Goal: Task Accomplishment & Management: Complete application form

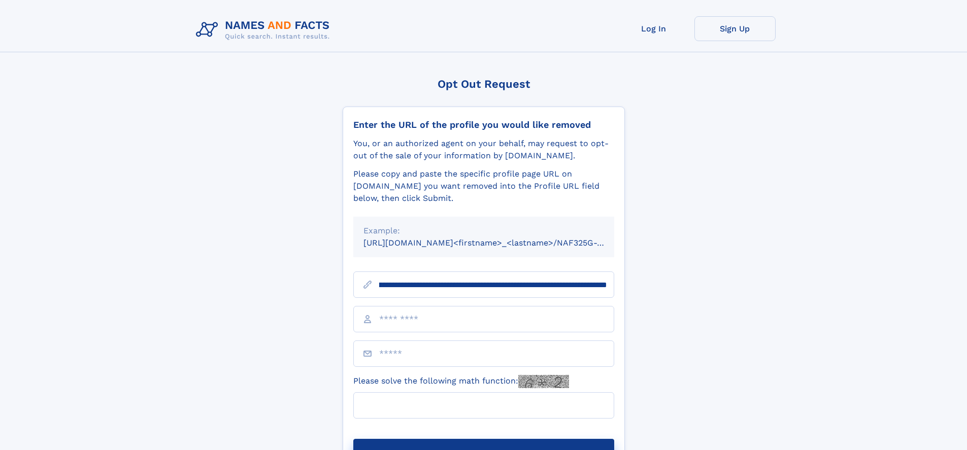
scroll to position [0, 113]
type input "**********"
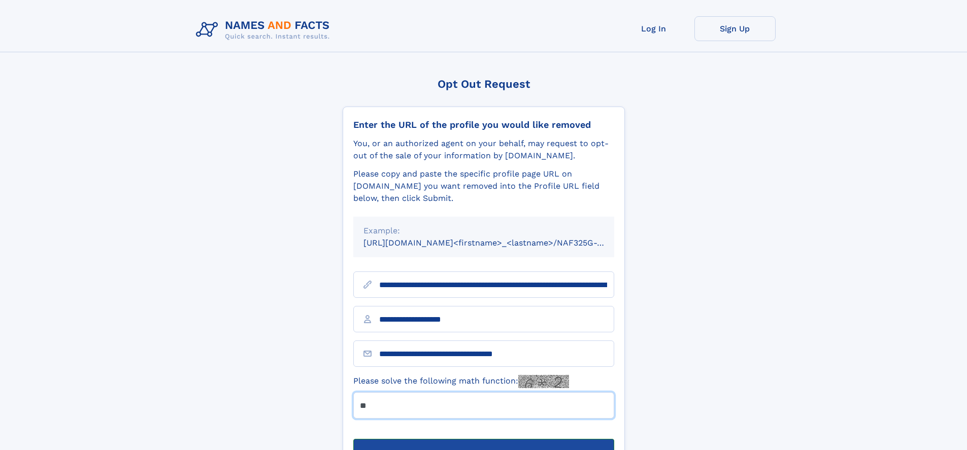
type input "**"
click at [483, 439] on button "Submit Opt Out Request" at bounding box center [483, 455] width 261 height 32
